Goal: Task Accomplishment & Management: Use online tool/utility

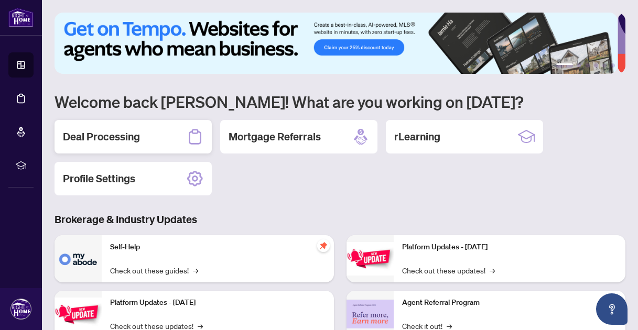
click at [146, 141] on div "Deal Processing" at bounding box center [133, 137] width 157 height 34
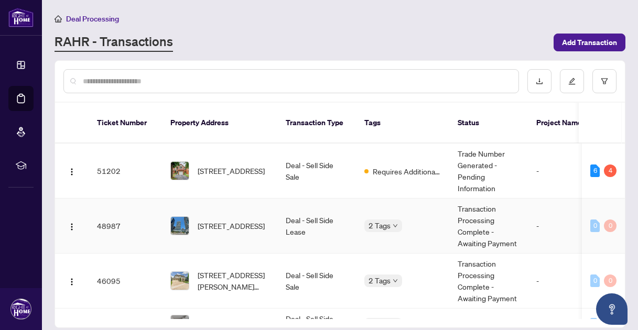
click at [102, 215] on td "48987" at bounding box center [125, 226] width 73 height 55
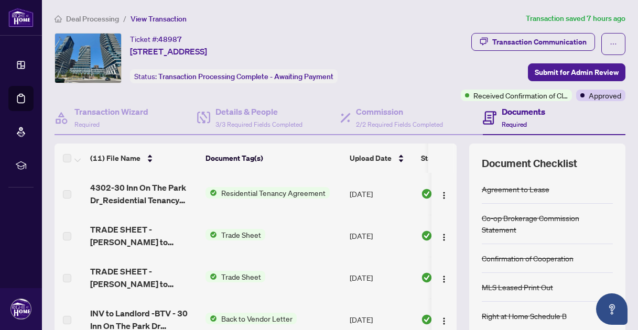
click at [98, 20] on span "Deal Processing" at bounding box center [92, 18] width 53 height 9
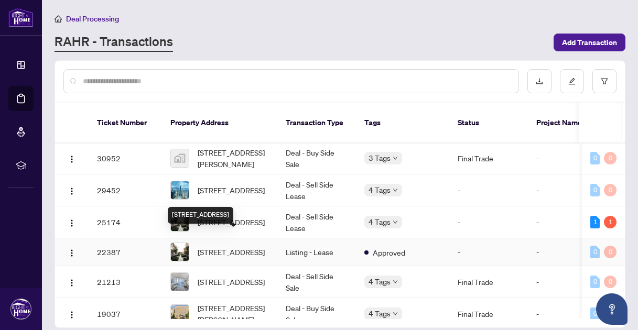
scroll to position [437, 0]
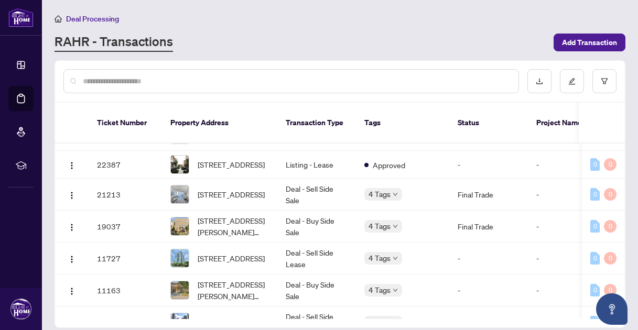
click at [196, 80] on input "text" at bounding box center [297, 82] width 428 height 12
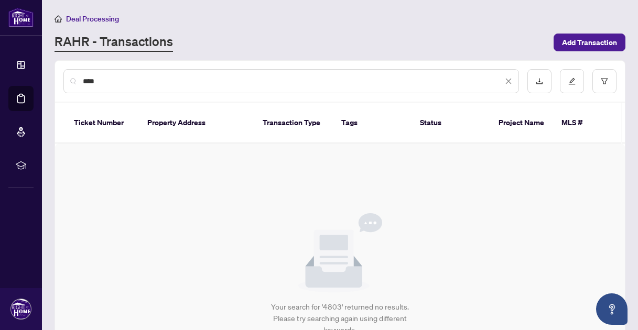
scroll to position [0, 0]
type input "*"
